Goal: Check status

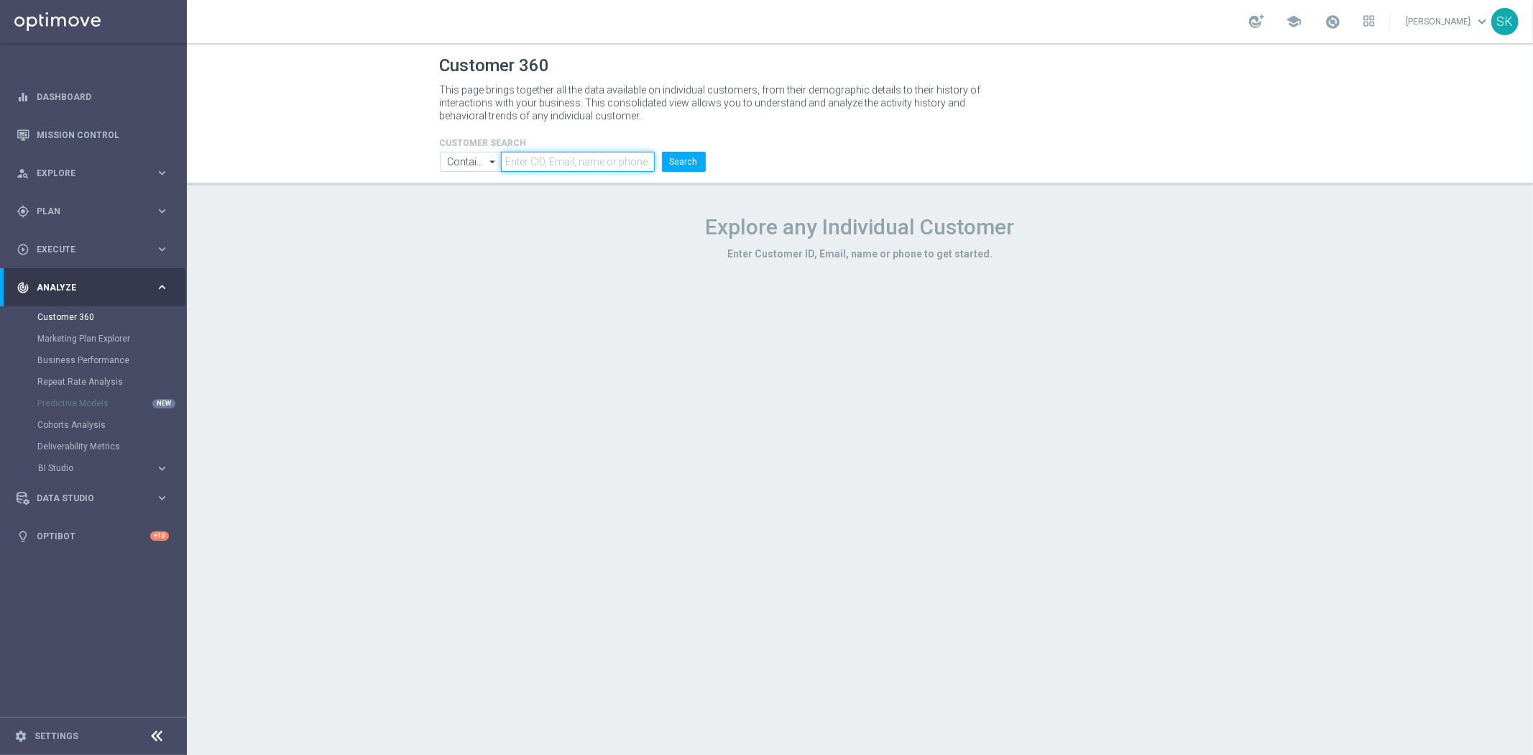
click at [586, 162] on input "text" at bounding box center [577, 162] width 153 height 20
paste input "1565897"
type input "1565897"
click at [691, 167] on button "Search" at bounding box center [684, 162] width 44 height 20
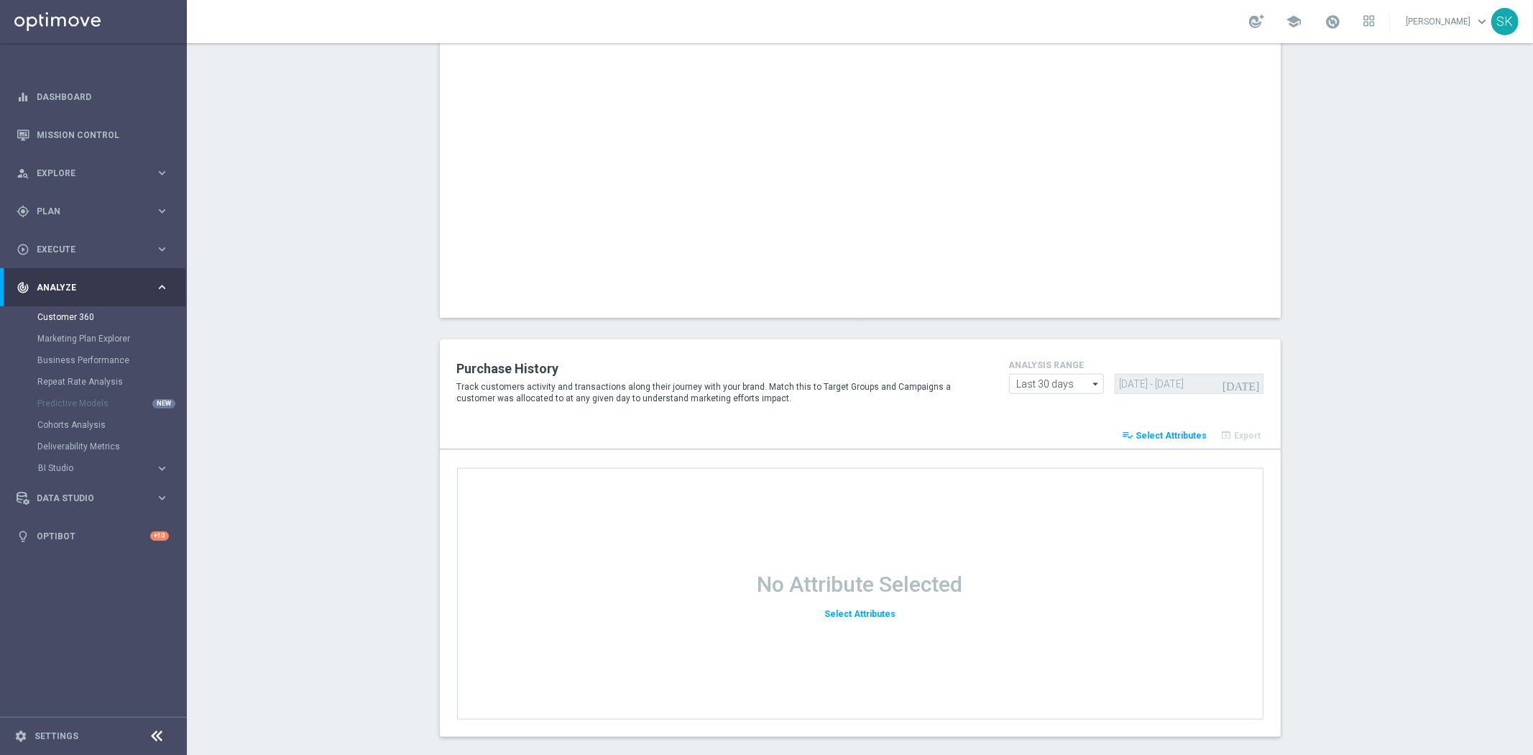
scroll to position [1736, 0]
